Goal: Check status: Check status

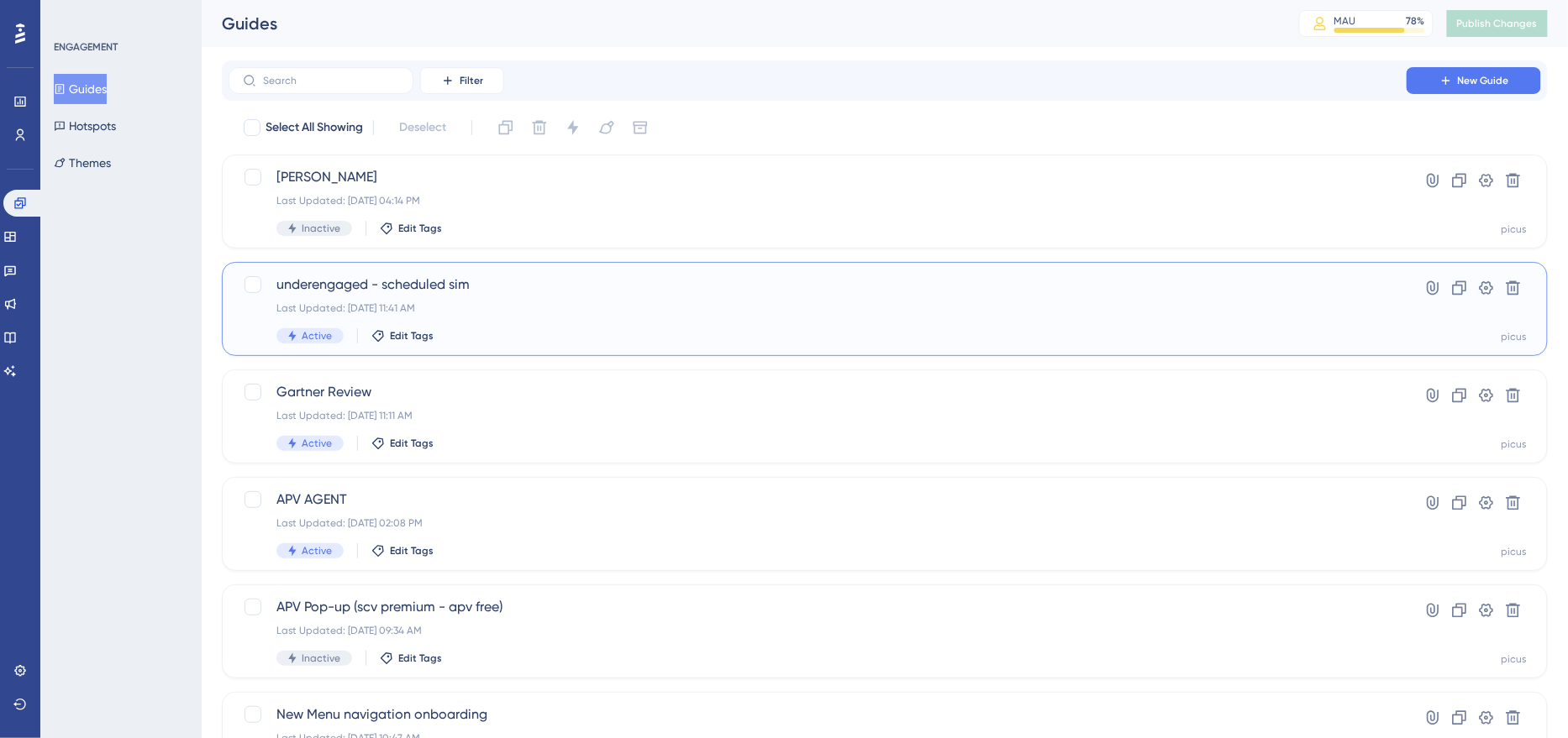
click at [480, 325] on div "underengaged - scheduled sim Last Updated: [DATE] 11:41 AM Active Edit Tags" at bounding box center [817, 308] width 1082 height 69
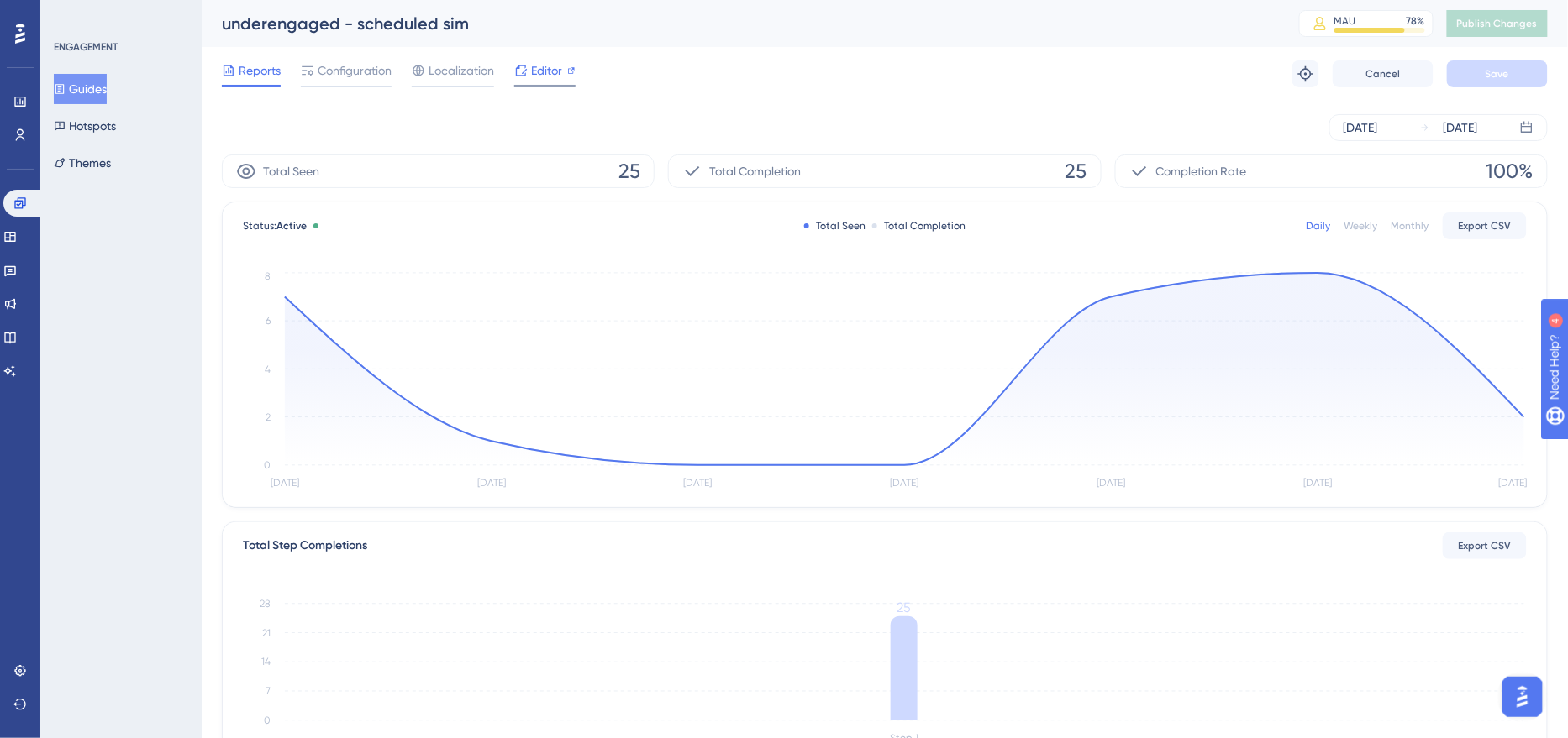
click at [524, 69] on icon at bounding box center [521, 71] width 14 height 14
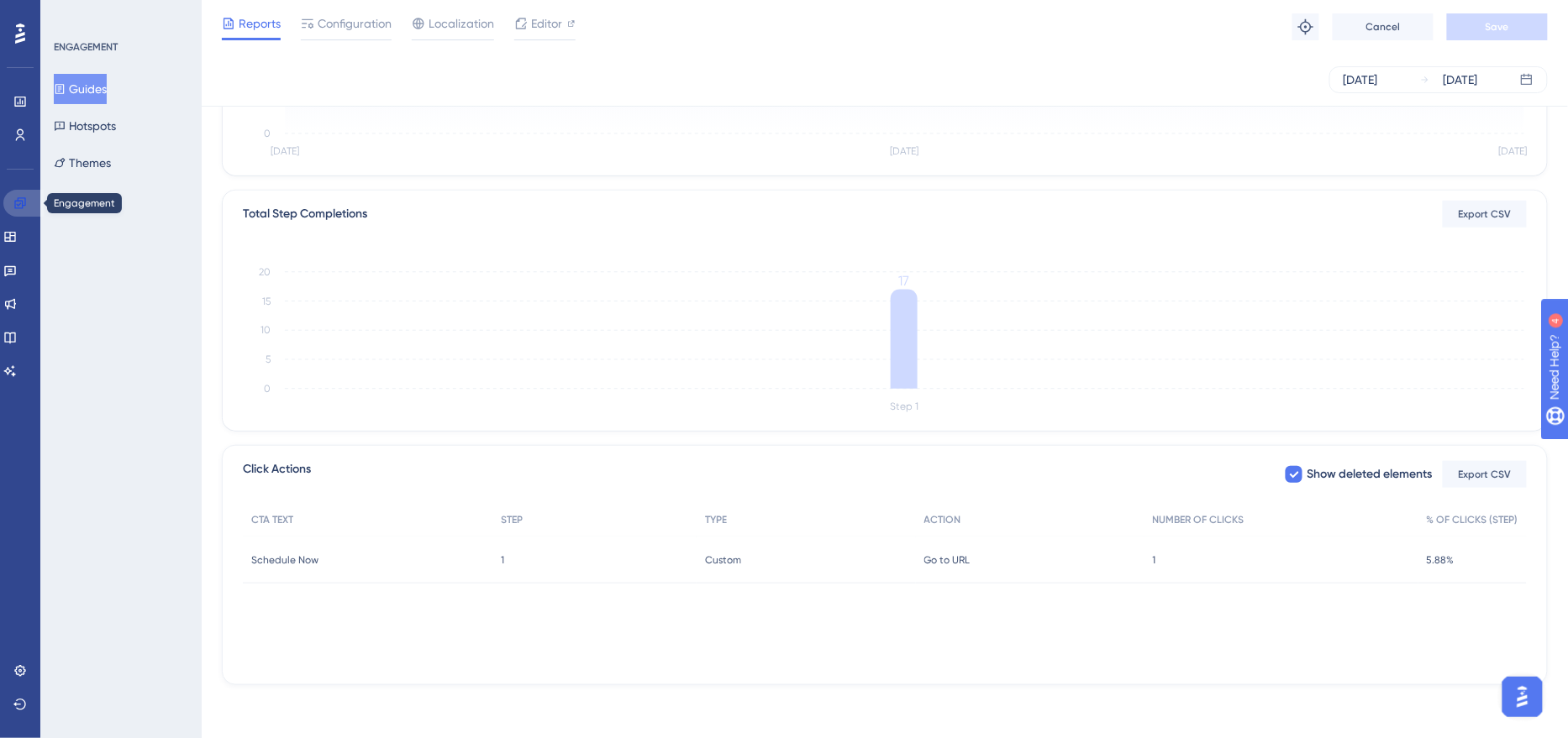
click at [18, 202] on icon at bounding box center [20, 204] width 14 height 14
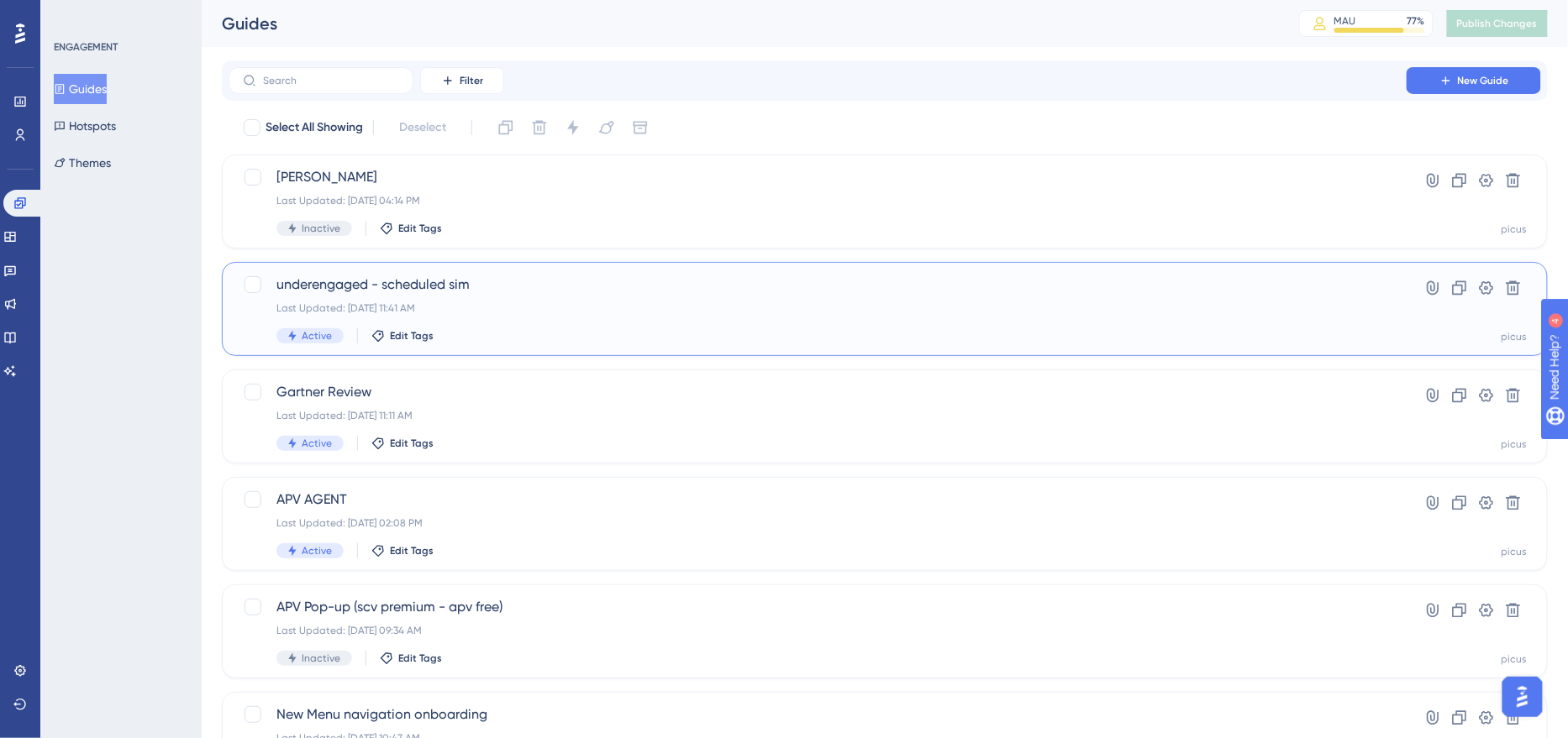
click at [569, 306] on div "Last Updated: [DATE] 11:41 AM" at bounding box center [817, 308] width 1082 height 14
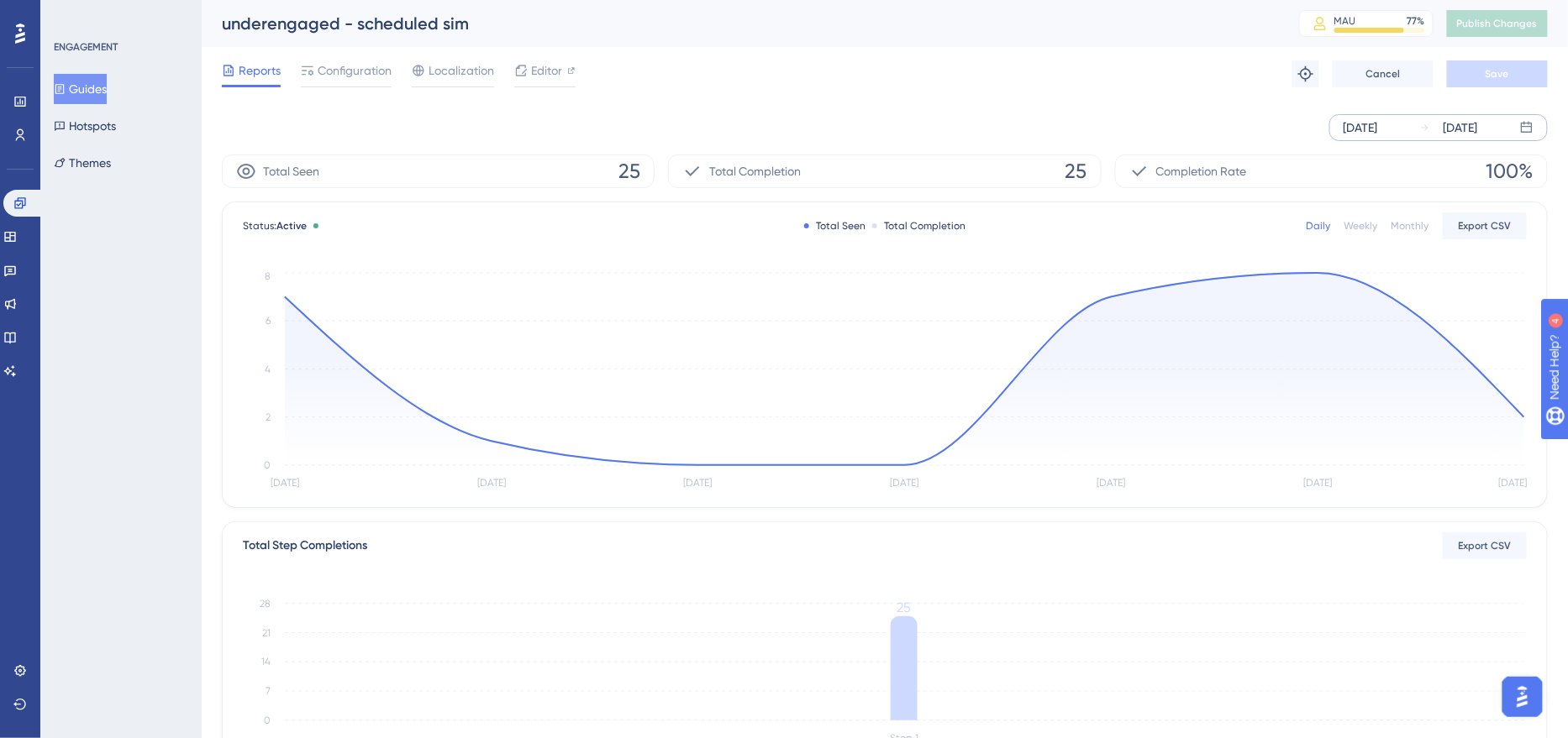
click at [1359, 132] on div "[DATE]" at bounding box center [1361, 127] width 35 height 20
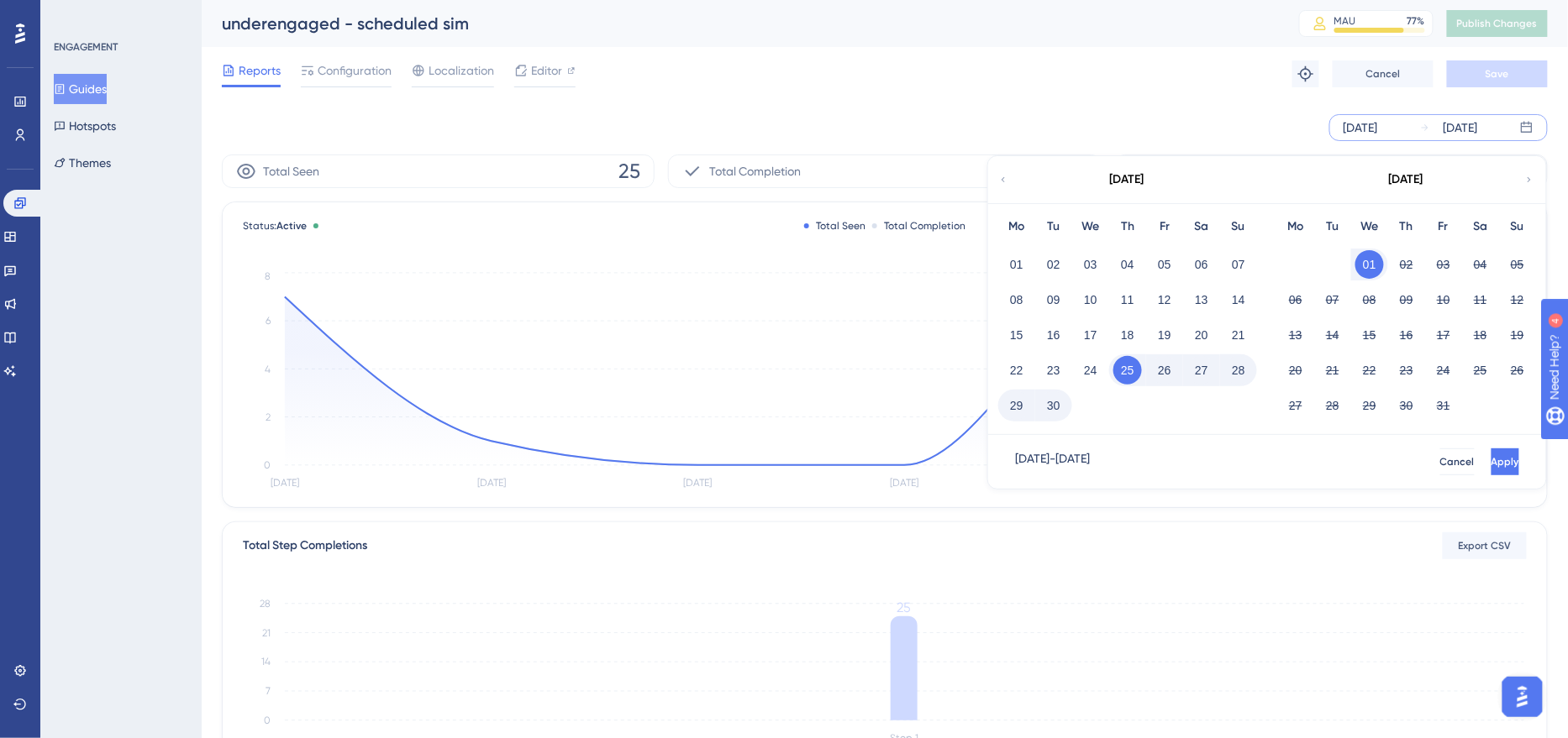
click at [1019, 404] on button "29" at bounding box center [1016, 405] width 28 height 28
click at [1489, 467] on span "Apply" at bounding box center [1503, 462] width 28 height 14
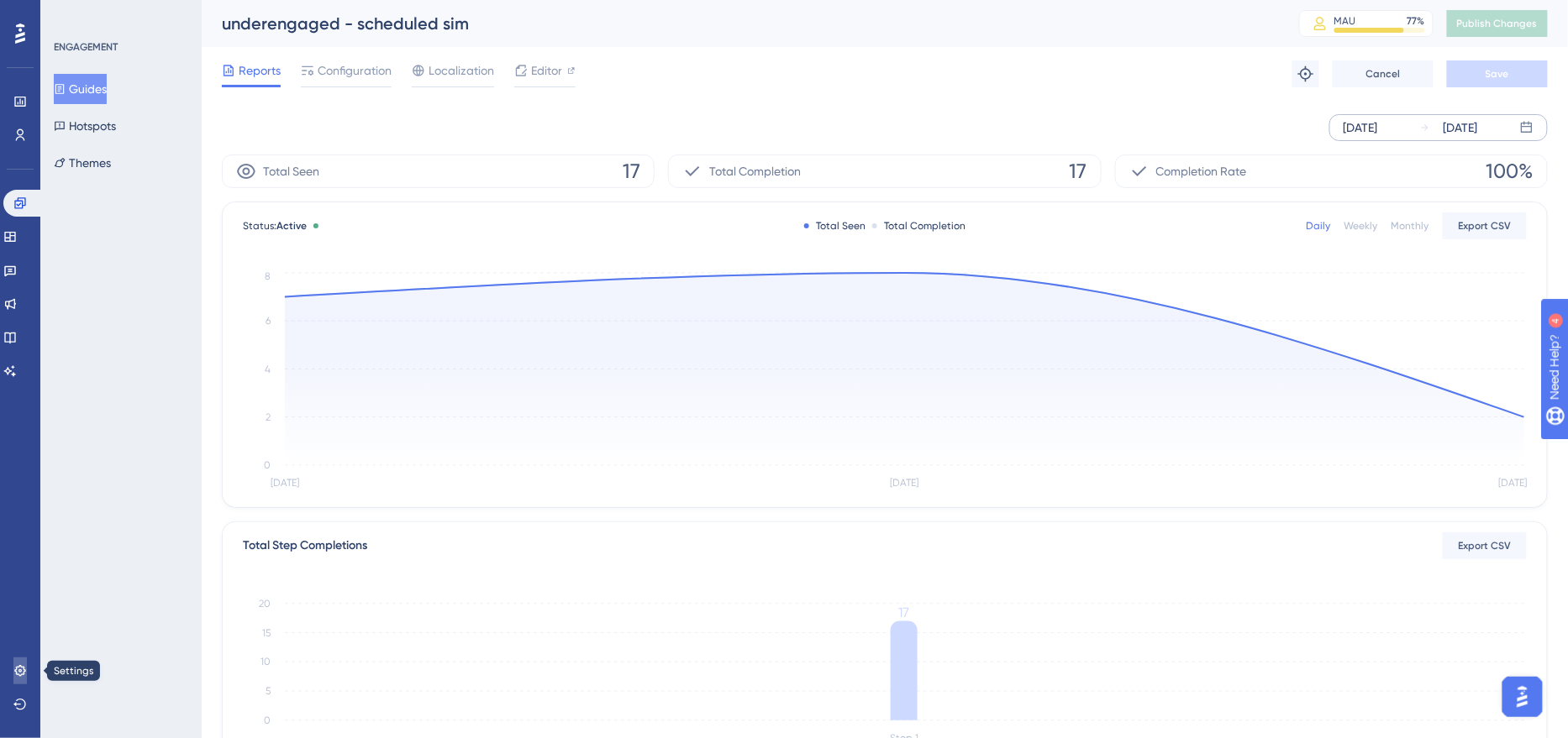
click at [16, 670] on icon at bounding box center [20, 671] width 14 height 14
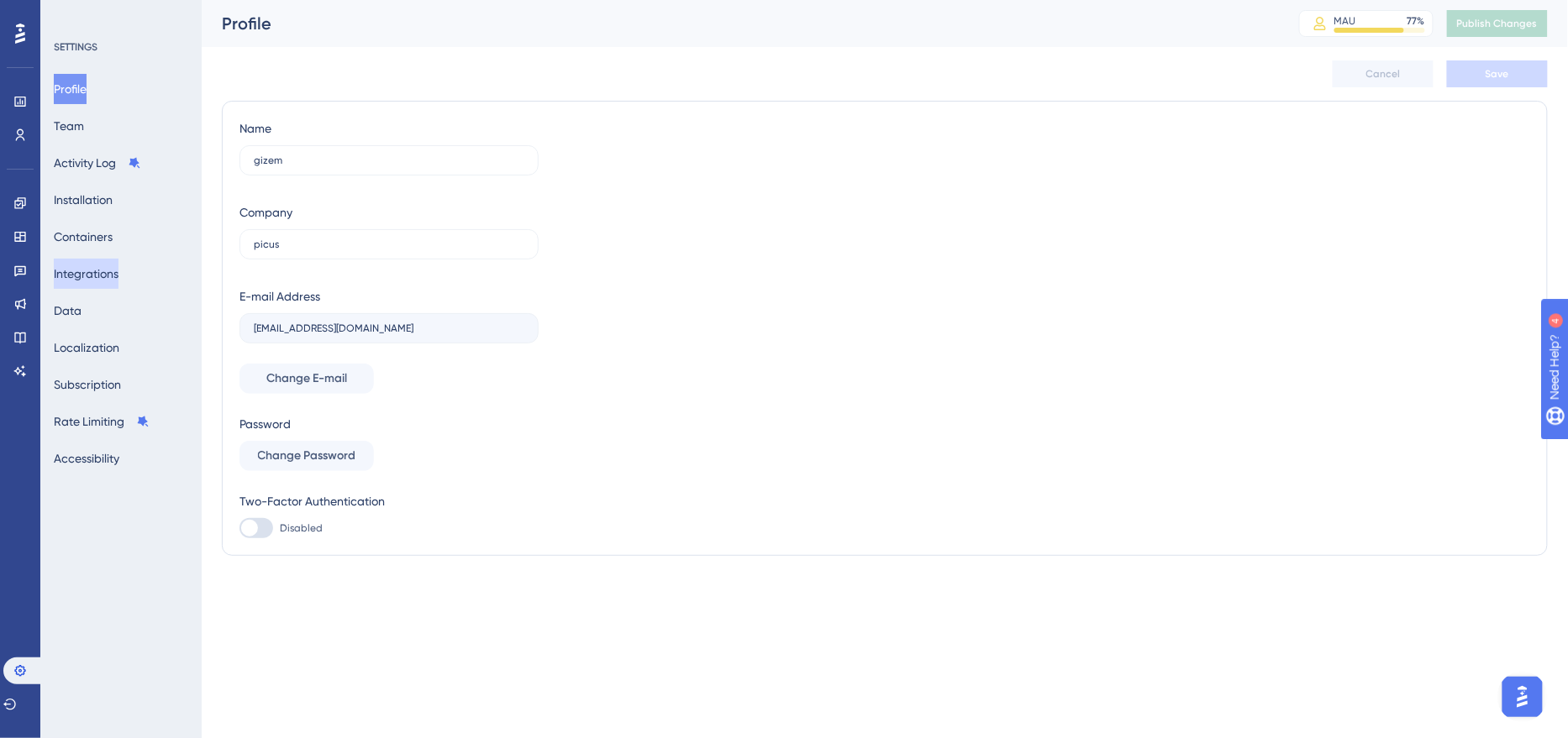
click at [118, 267] on button "Integrations" at bounding box center [85, 273] width 65 height 30
